Goal: Information Seeking & Learning: Learn about a topic

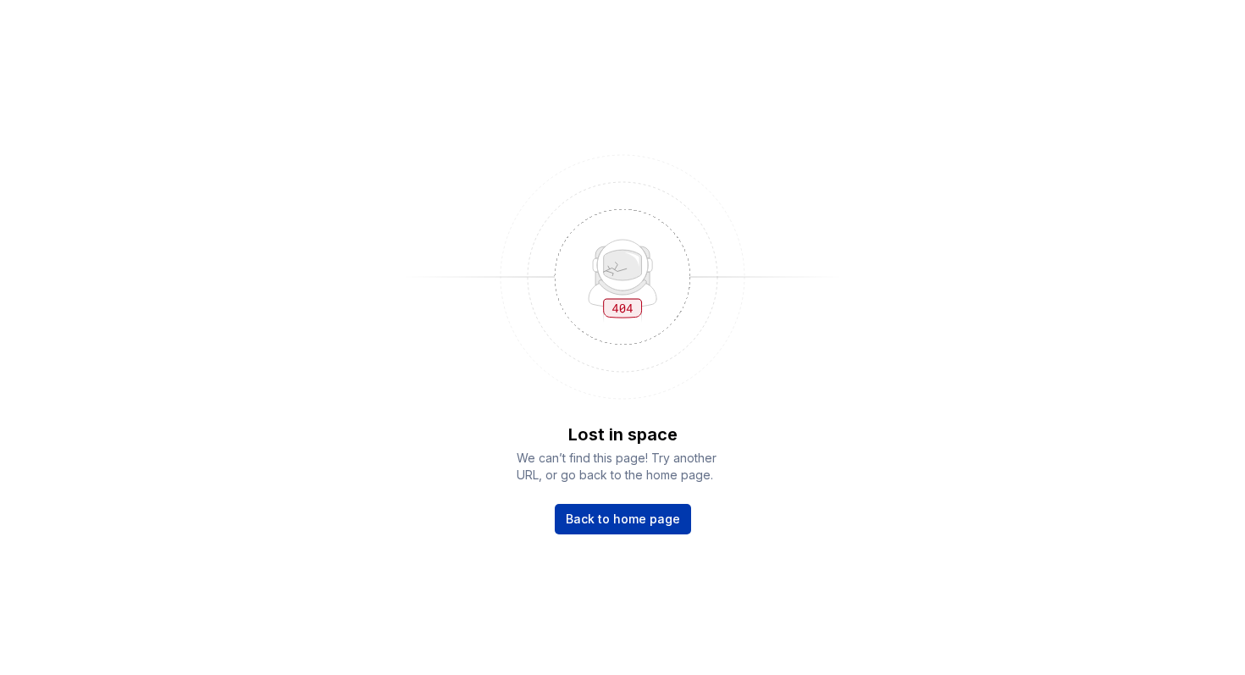
click at [646, 530] on link "Back to home page" at bounding box center [623, 519] width 136 height 30
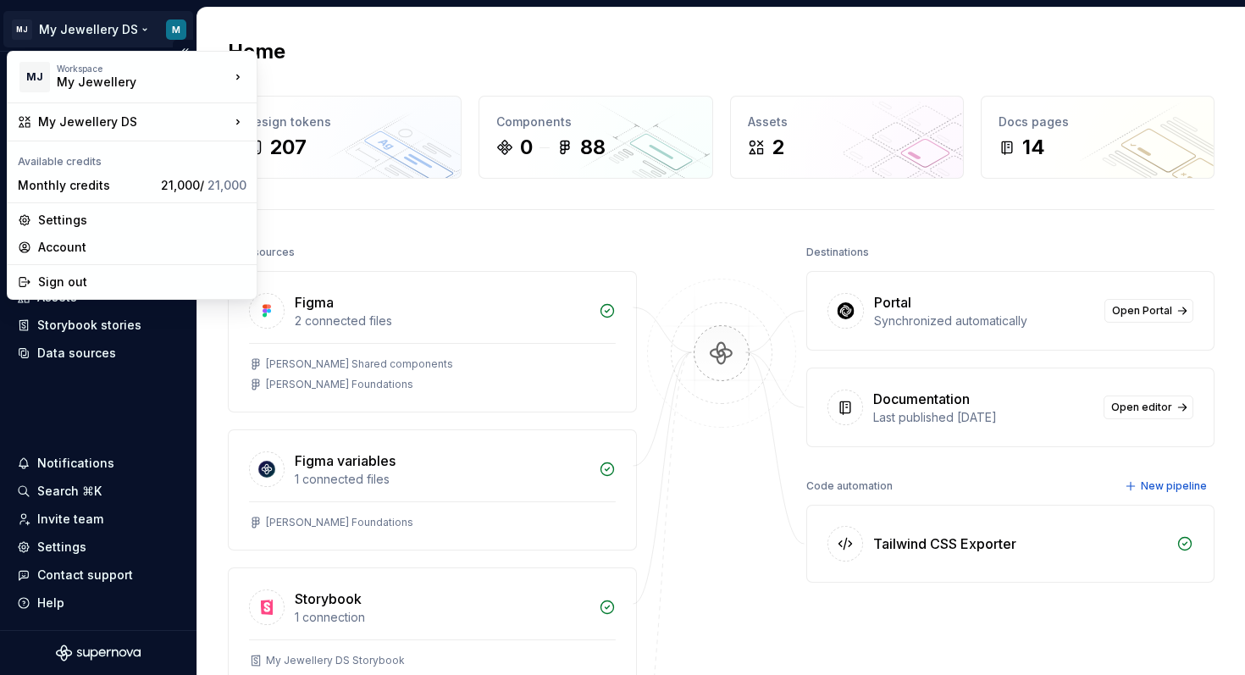
click at [177, 14] on html "MJ My Jewellery DS M Home Documentation Analytics Code automation Design system…" at bounding box center [622, 337] width 1245 height 675
click at [131, 39] on html "MJ My Jewellery DS M Home Documentation Analytics Code automation Design system…" at bounding box center [622, 337] width 1245 height 675
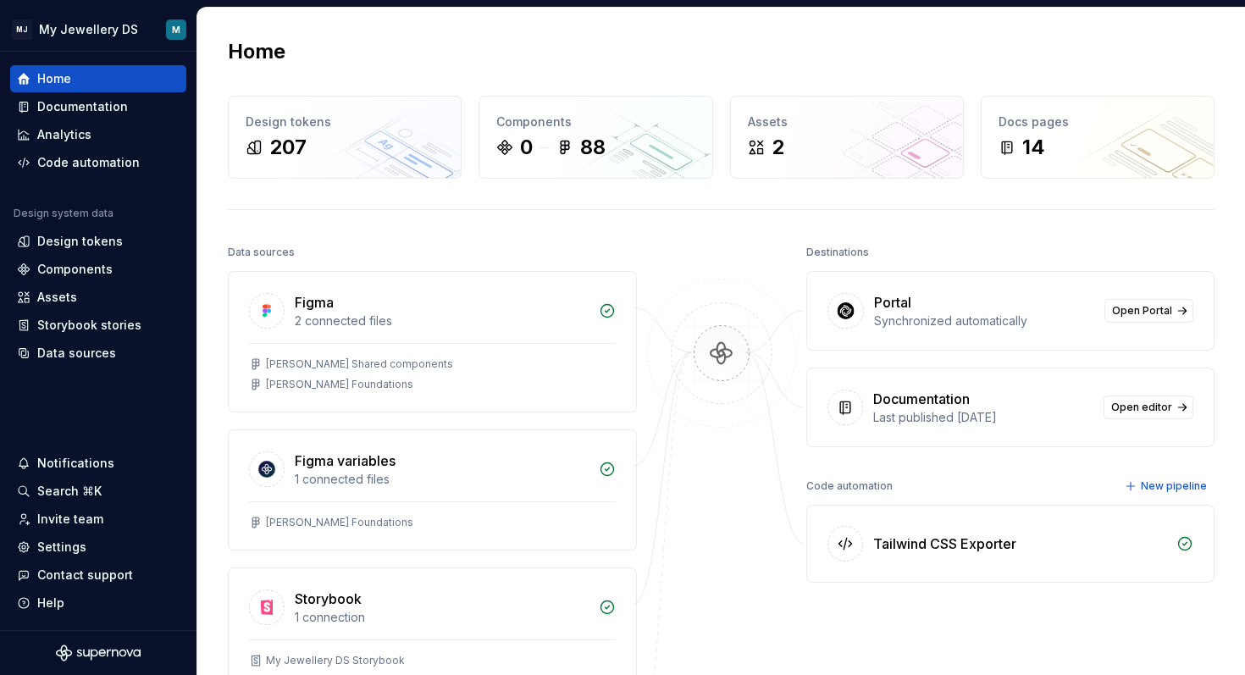
click at [335, 39] on div "Home" at bounding box center [721, 51] width 987 height 27
click at [87, 103] on div "Documentation" at bounding box center [82, 106] width 91 height 17
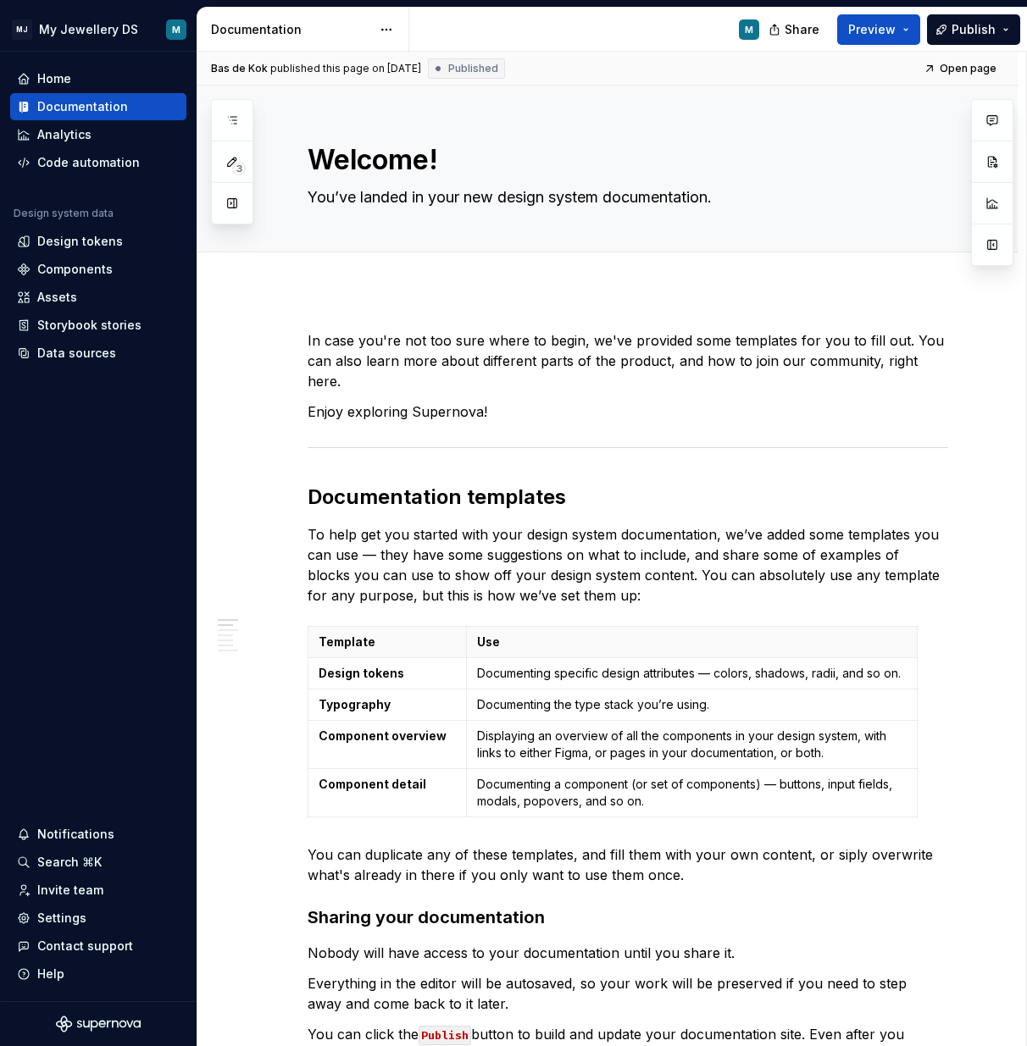
click at [0, 452] on html "MJ My Jewellery DS M Home Documentation Analytics Code automation Design system…" at bounding box center [513, 523] width 1027 height 1046
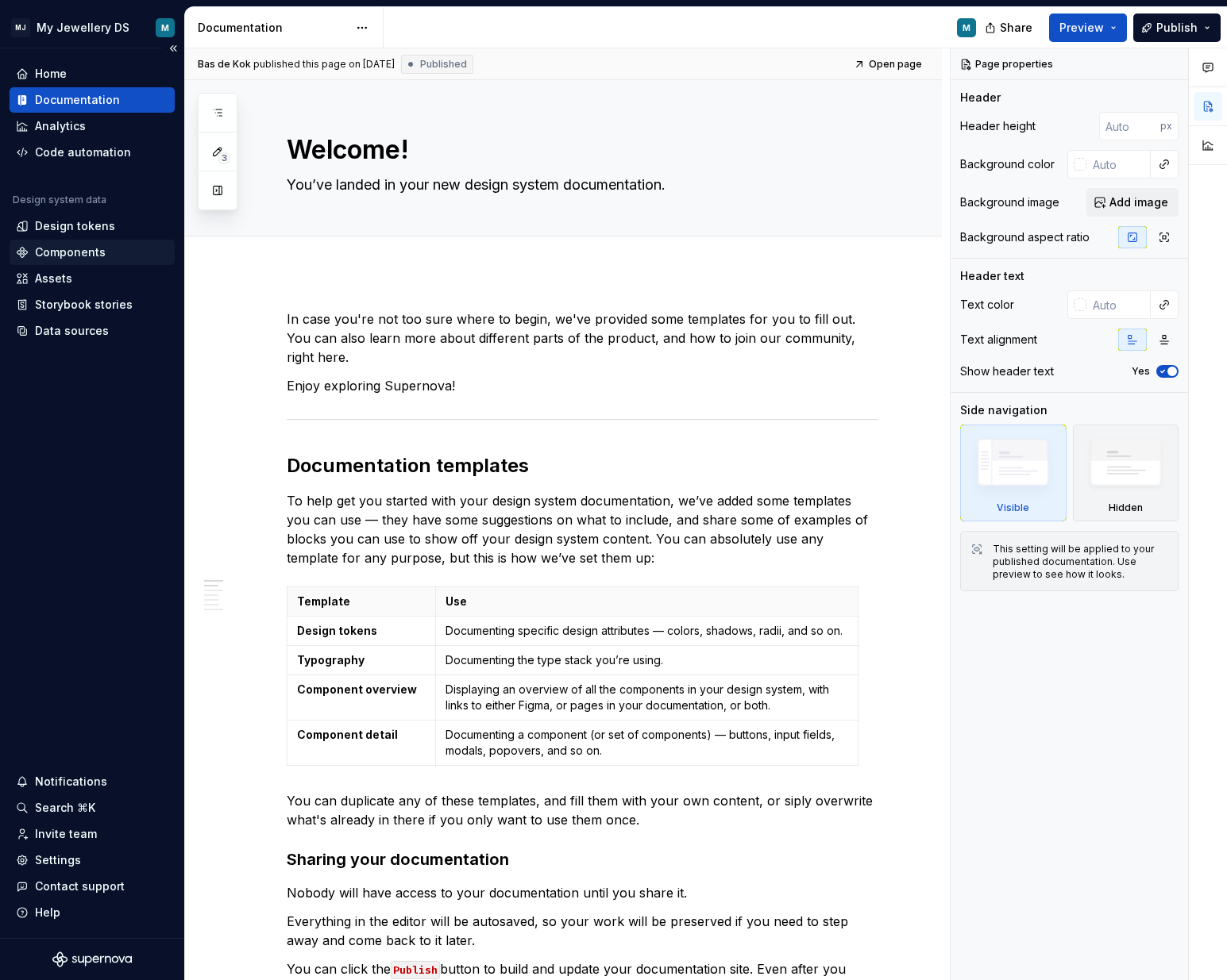
type textarea "*"
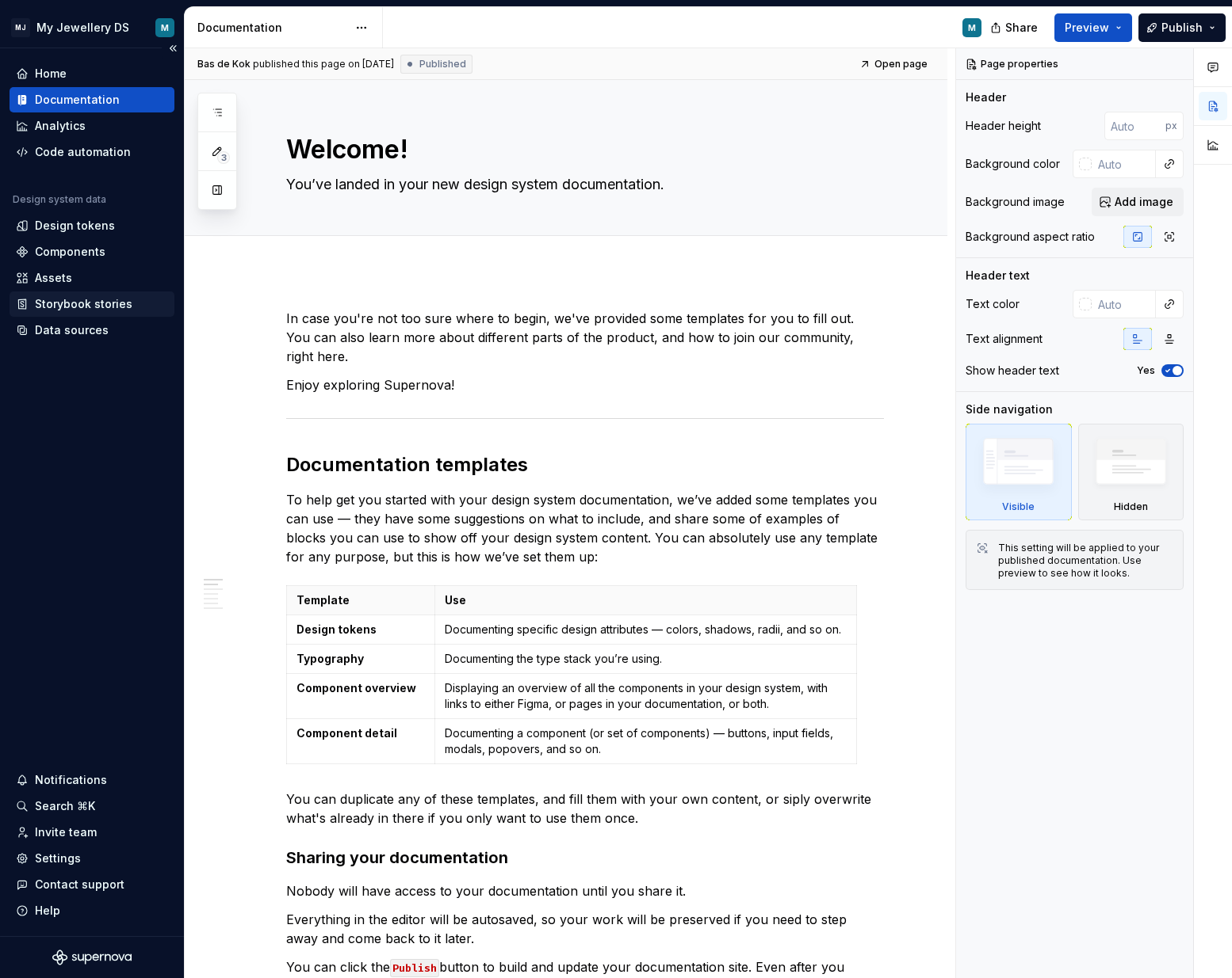
click at [50, 309] on div "Storybook stories" at bounding box center [83, 304] width 97 height 16
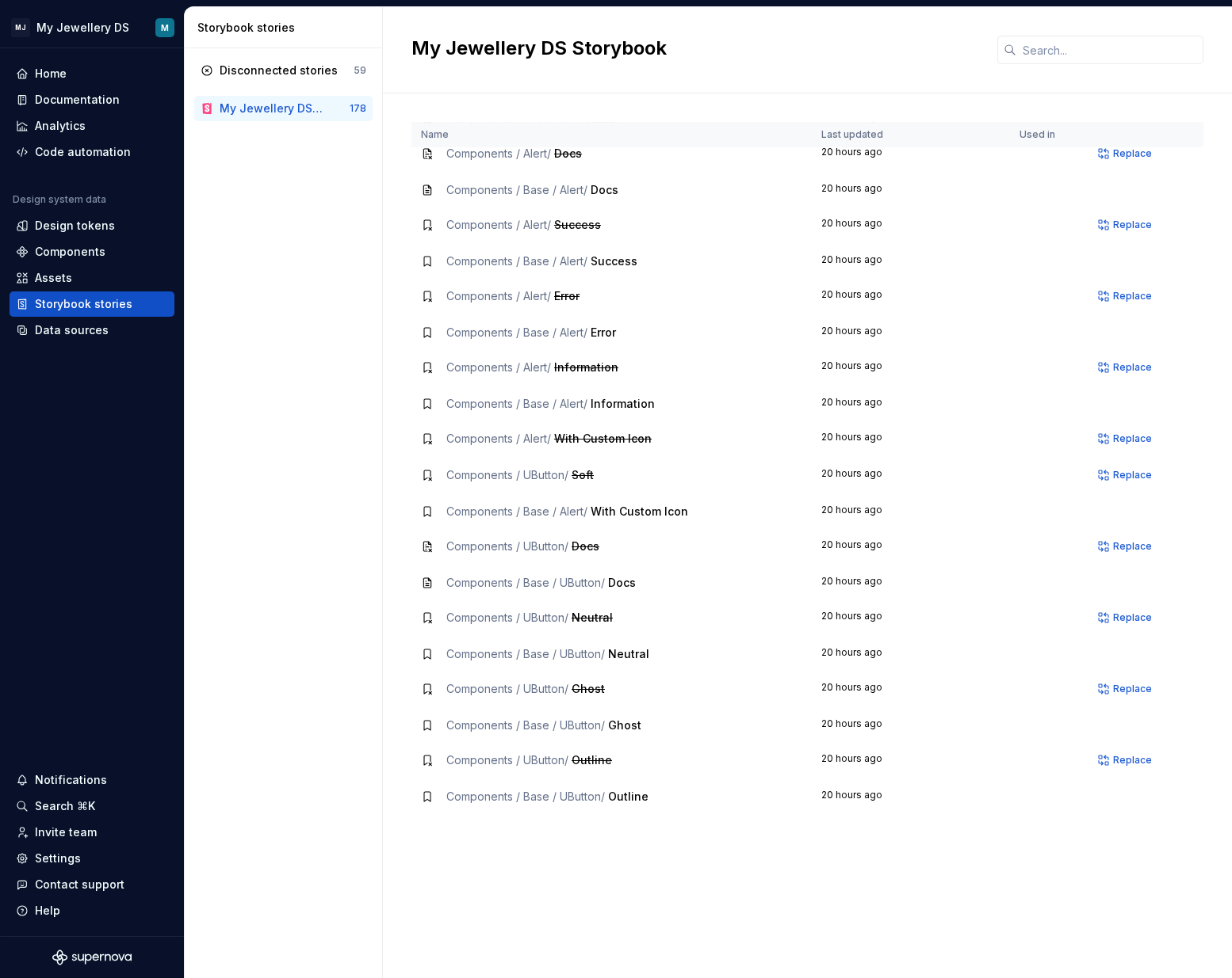
scroll to position [215, 0]
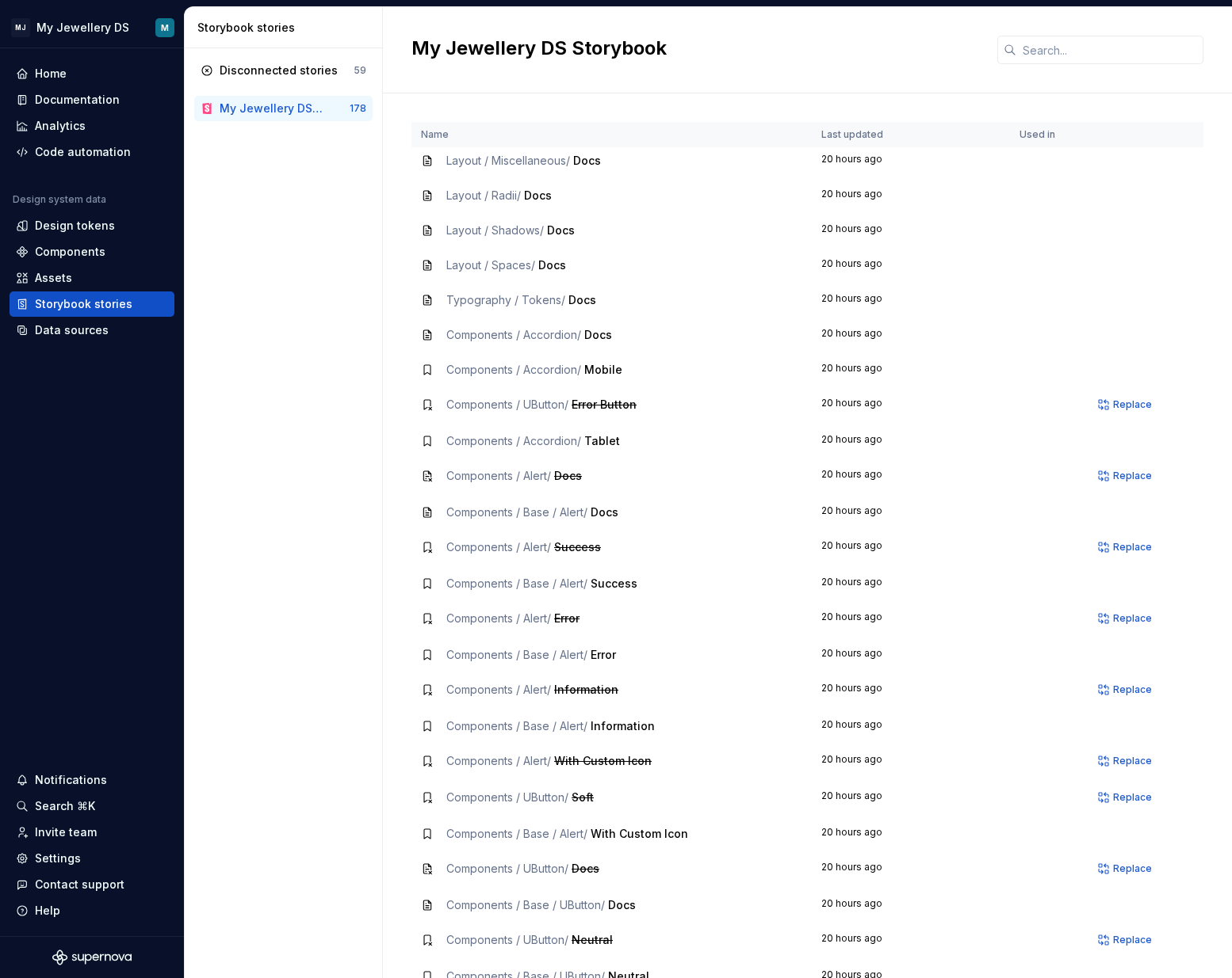
click at [500, 287] on td "Typography / Tokens / Docs" at bounding box center [612, 299] width 400 height 35
click at [56, 267] on div "Assets" at bounding box center [92, 278] width 165 height 25
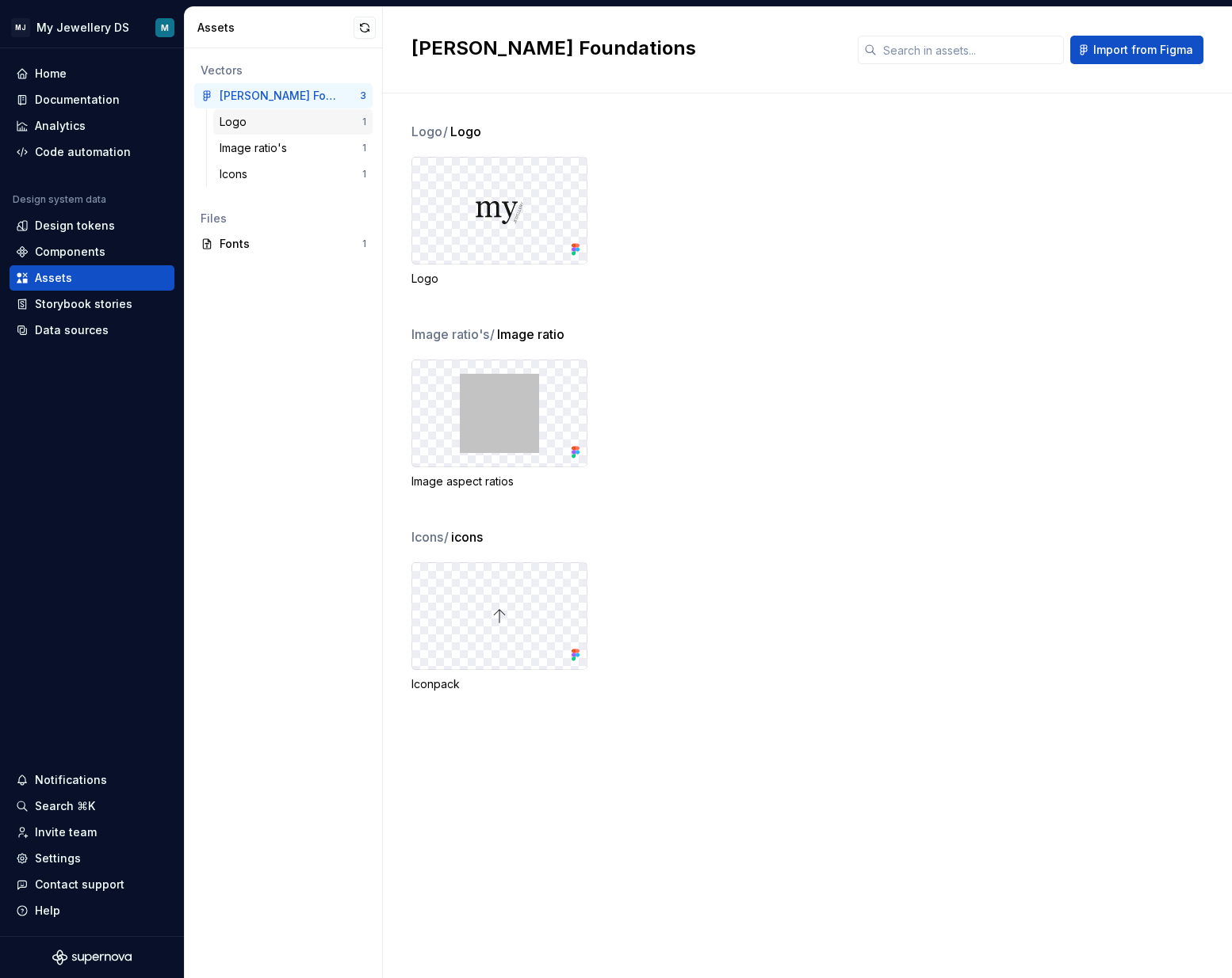
click at [264, 126] on div "Logo" at bounding box center [291, 122] width 142 height 16
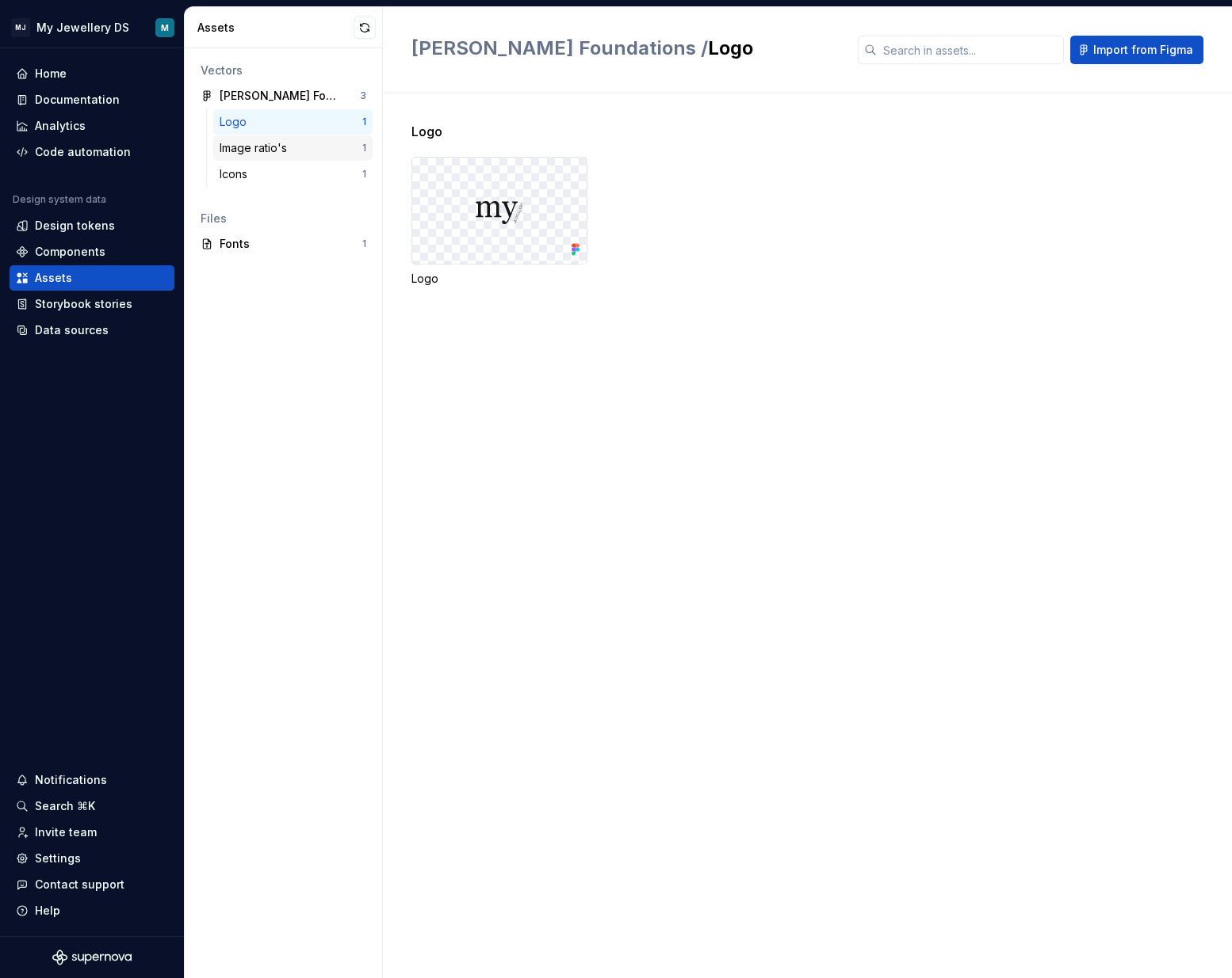
click at [260, 140] on div "Image ratio's" at bounding box center [256, 148] width 74 height 16
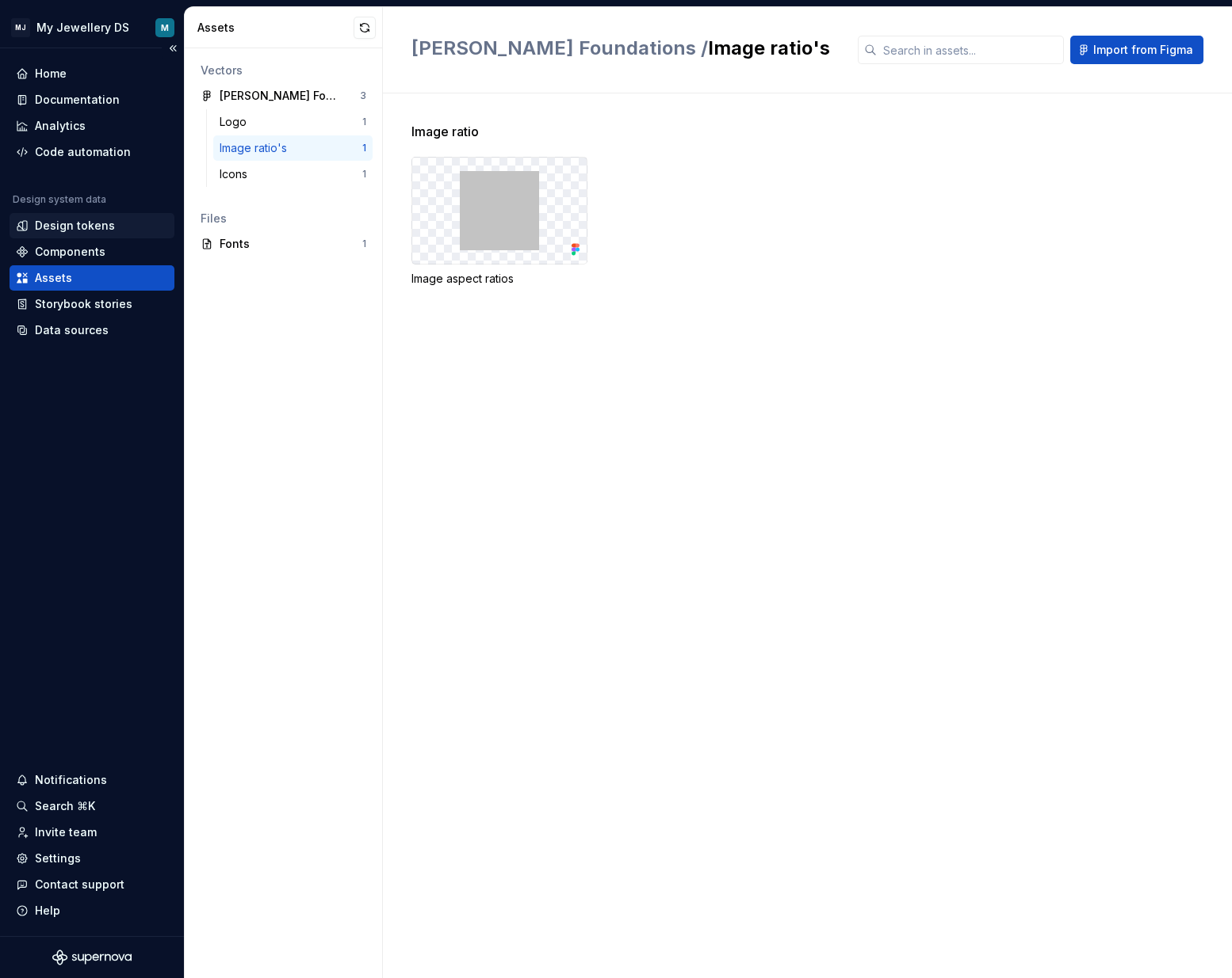
click at [94, 220] on div "Design tokens" at bounding box center [75, 225] width 80 height 16
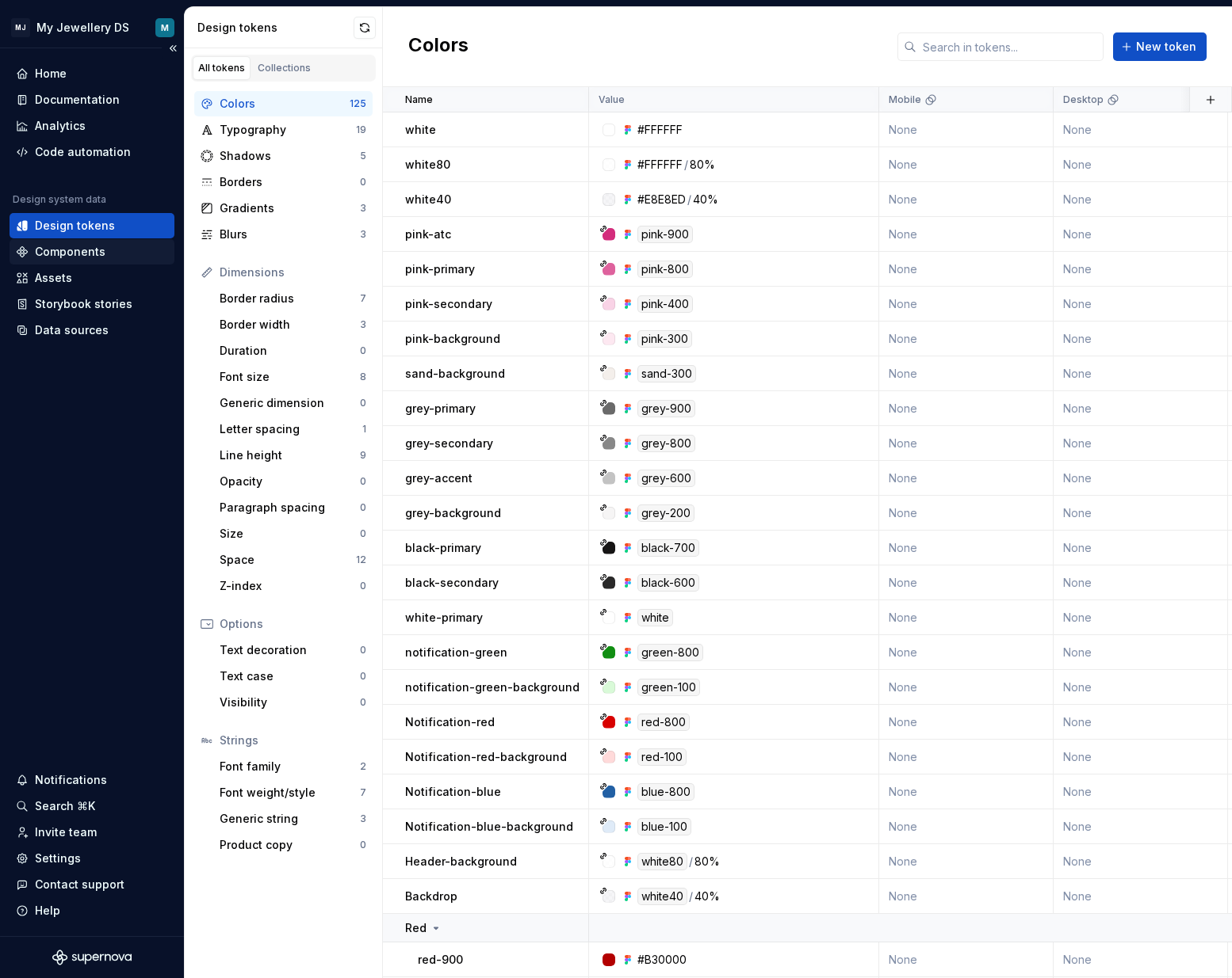
click at [55, 256] on div "Components" at bounding box center [69, 252] width 70 height 16
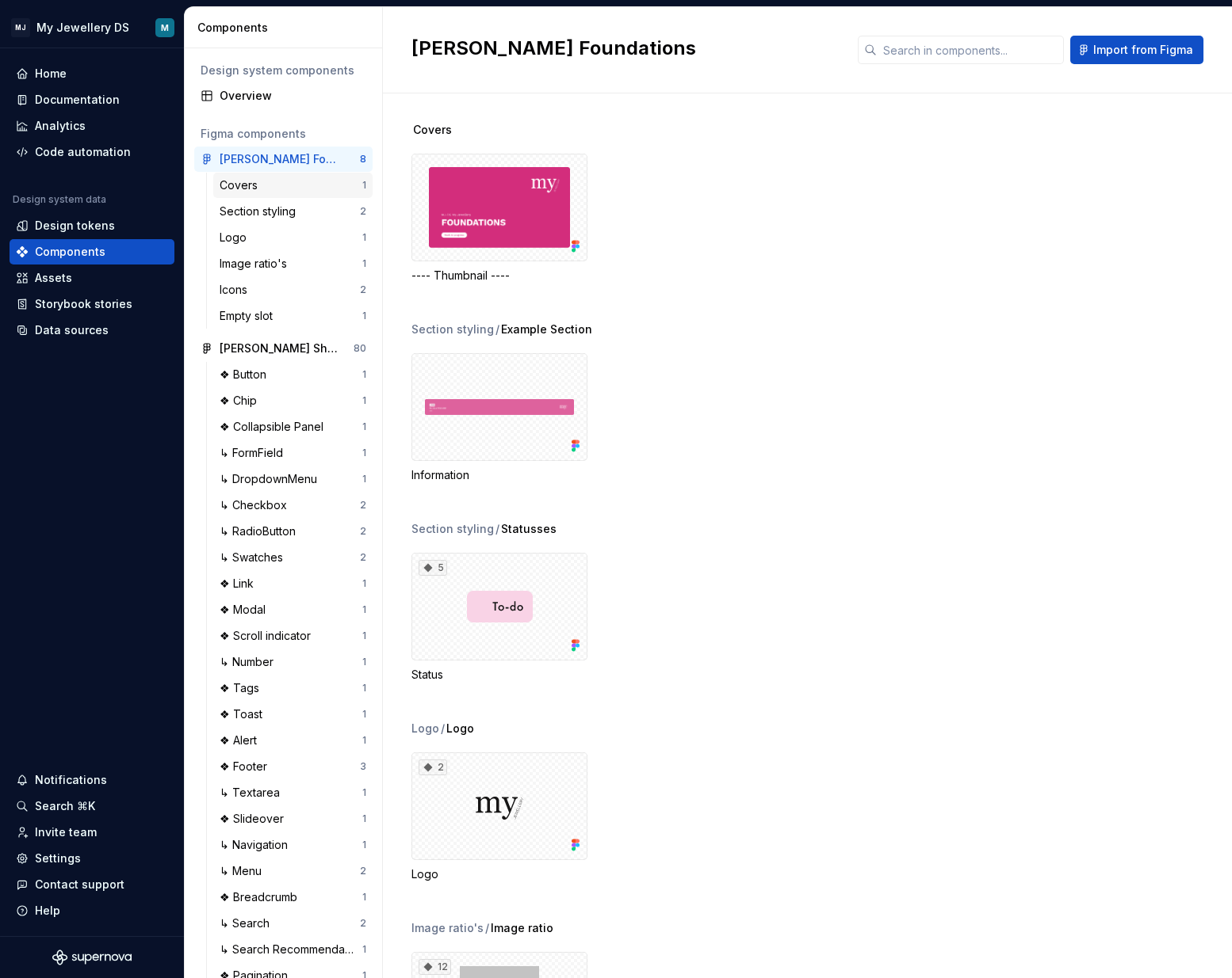
click at [226, 193] on div "Covers" at bounding box center [241, 185] width 44 height 16
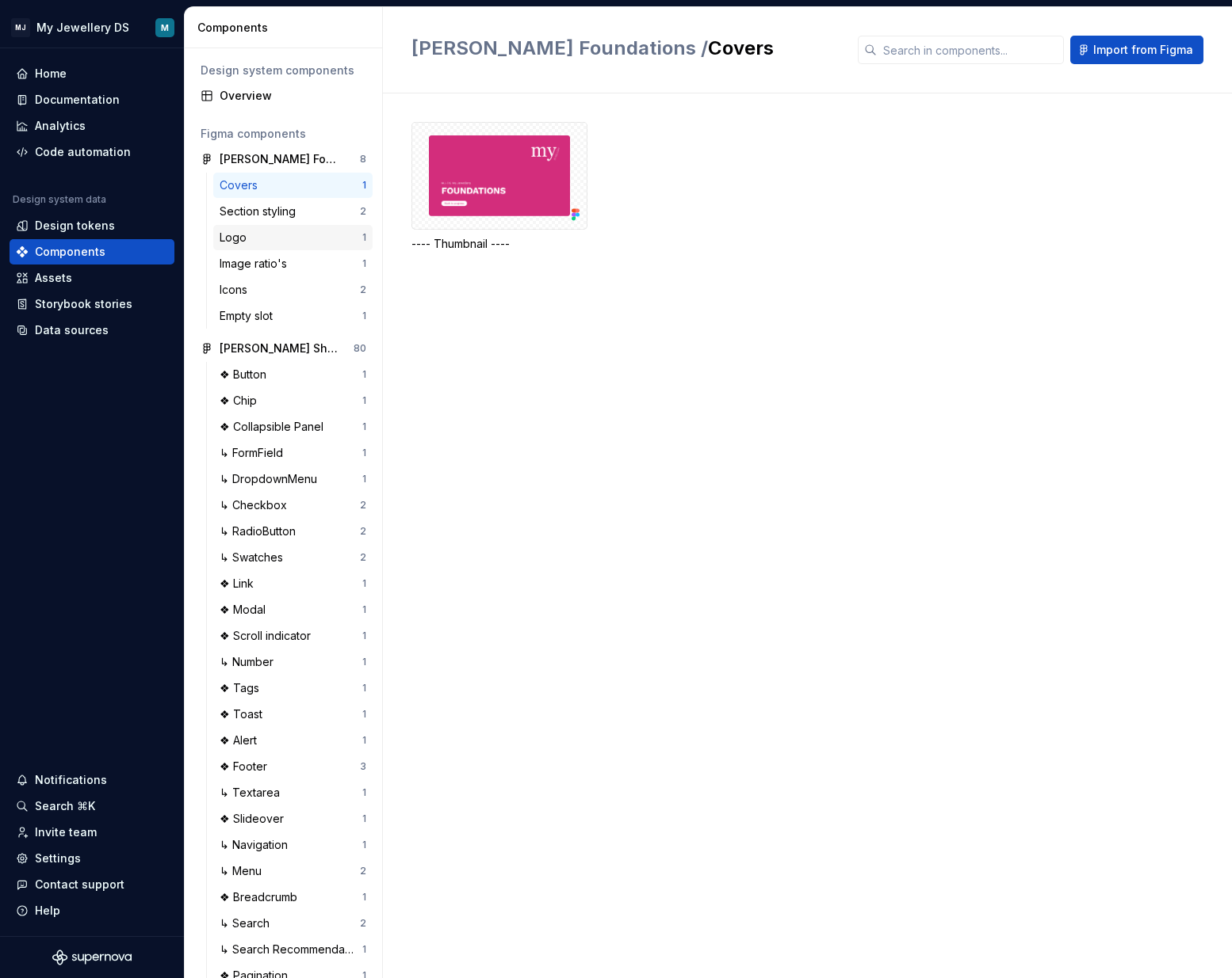
click at [239, 237] on div "Logo" at bounding box center [237, 237] width 34 height 16
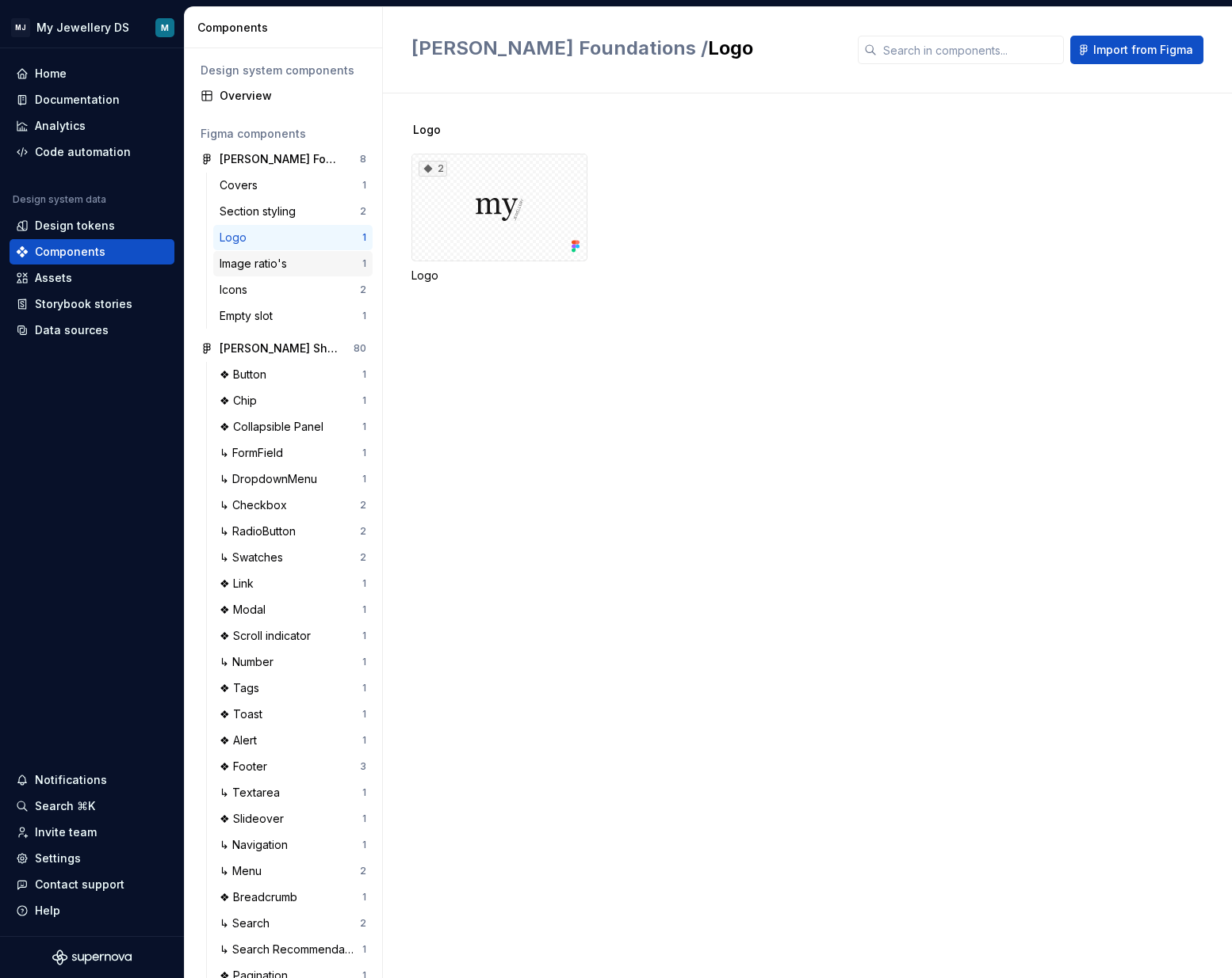
click at [242, 258] on div "Image ratio's" at bounding box center [256, 264] width 74 height 16
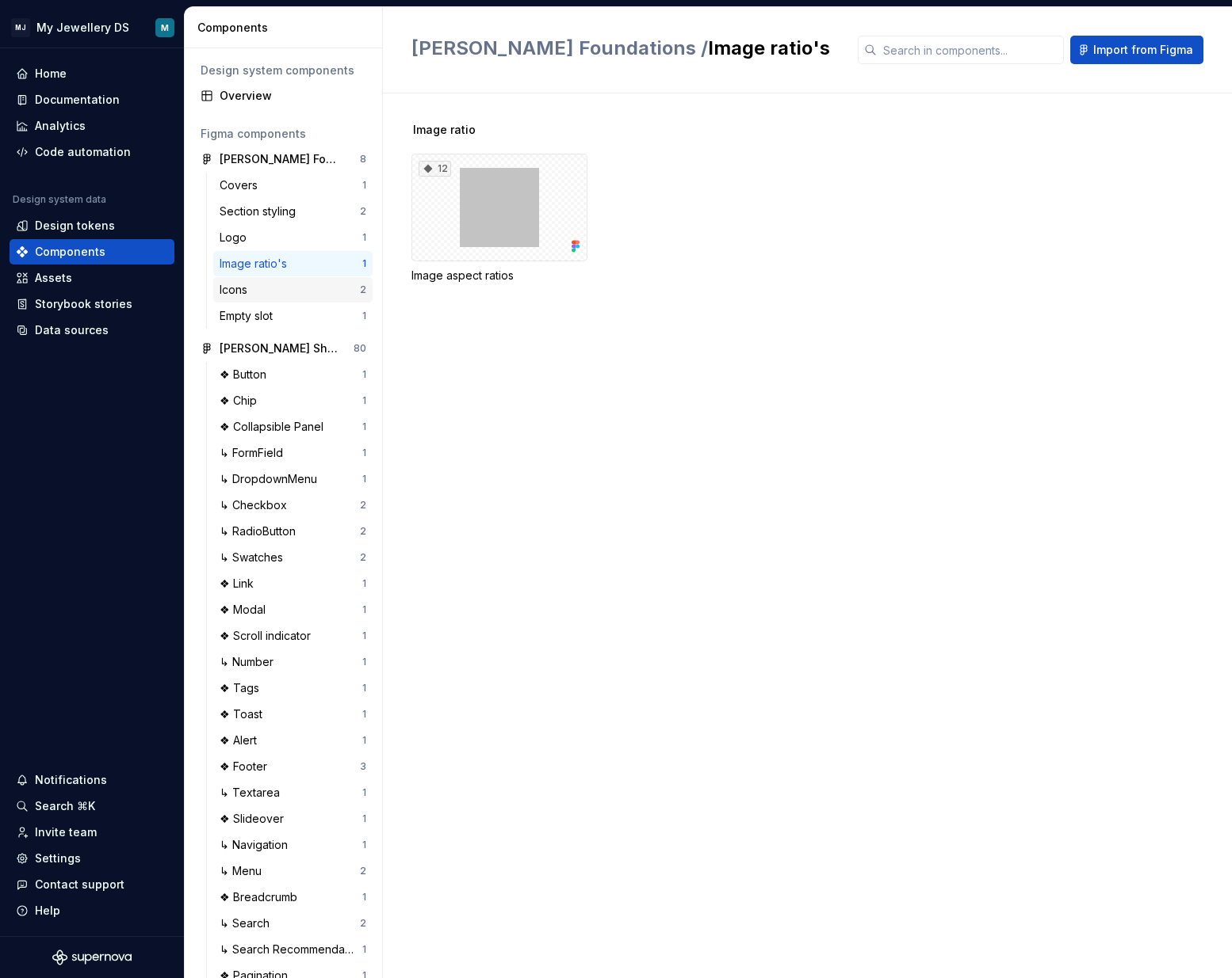
click at [251, 298] on div "Icons 2" at bounding box center [293, 290] width 159 height 25
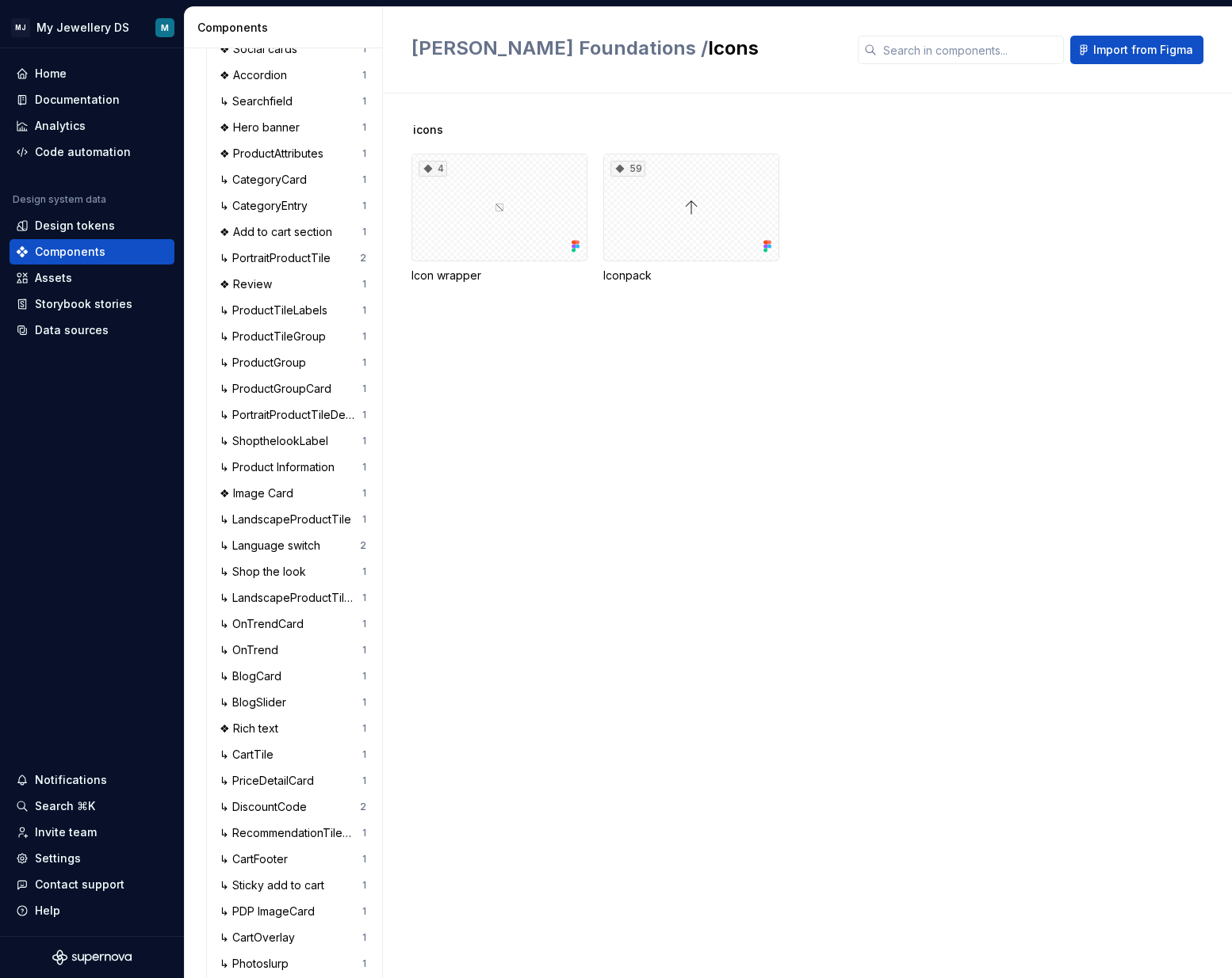
scroll to position [1150, 0]
